Goal: Task Accomplishment & Management: Use online tool/utility

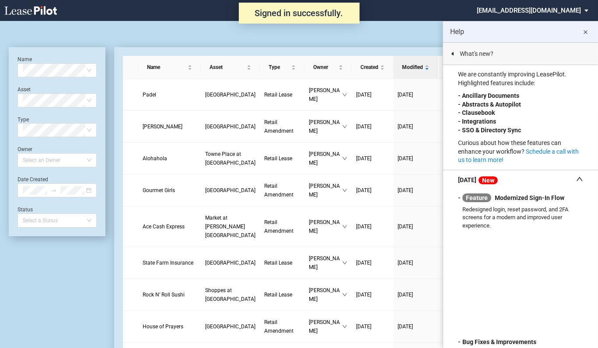
click at [585, 28] on md-icon "close" at bounding box center [585, 32] width 10 height 10
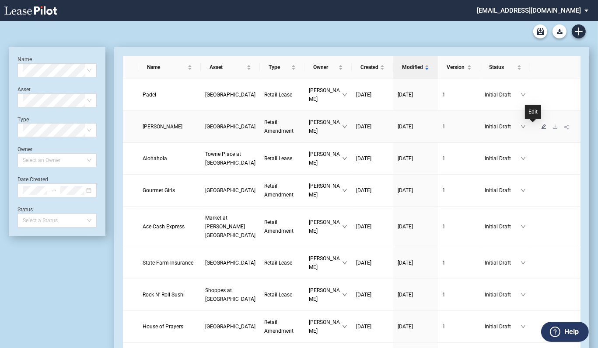
click at [541, 127] on icon "edit" at bounding box center [543, 126] width 5 height 5
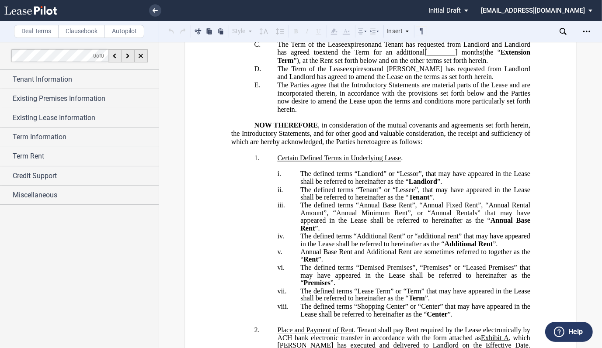
scroll to position [262, 0]
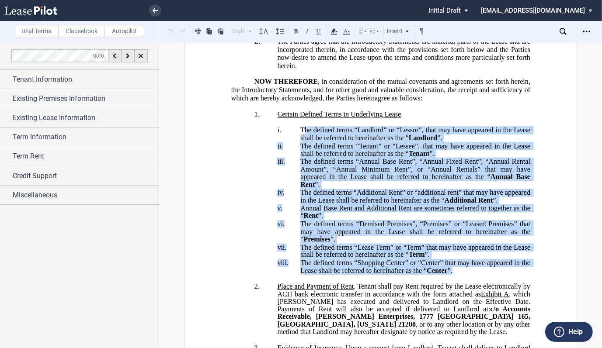
drag, startPoint x: 454, startPoint y: 302, endPoint x: 301, endPoint y: 161, distance: 207.7
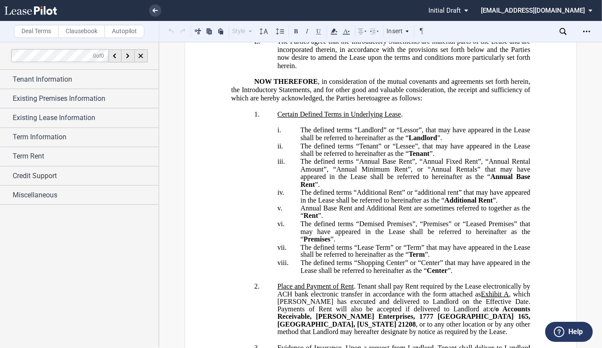
click at [438, 119] on p "1. Certain Defined Terms in Underlying Lease ." at bounding box center [403, 115] width 253 height 8
